Goal: Task Accomplishment & Management: Manage account settings

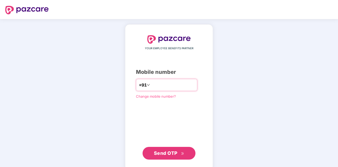
click at [153, 83] on input "number" at bounding box center [172, 85] width 43 height 8
type input "**********"
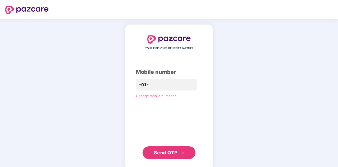
click at [166, 152] on span "Send OTP" at bounding box center [166, 153] width 24 height 6
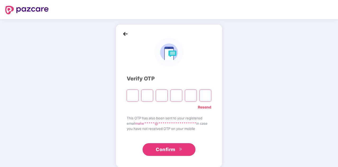
type input "*"
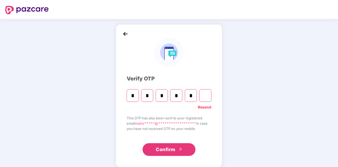
type input "*"
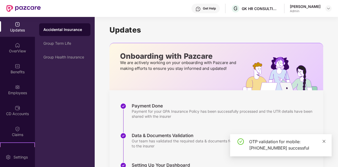
click at [323, 141] on icon "close" at bounding box center [324, 141] width 4 height 4
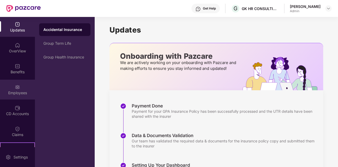
click at [15, 92] on div "Employees" at bounding box center [17, 92] width 35 height 5
